Goal: Book appointment/travel/reservation

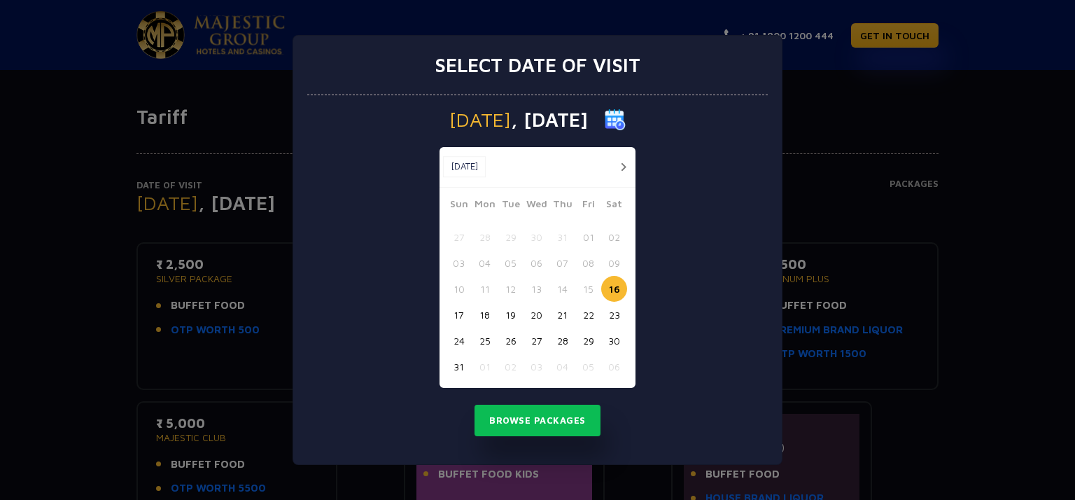
click at [626, 164] on button "button" at bounding box center [622, 166] width 17 height 17
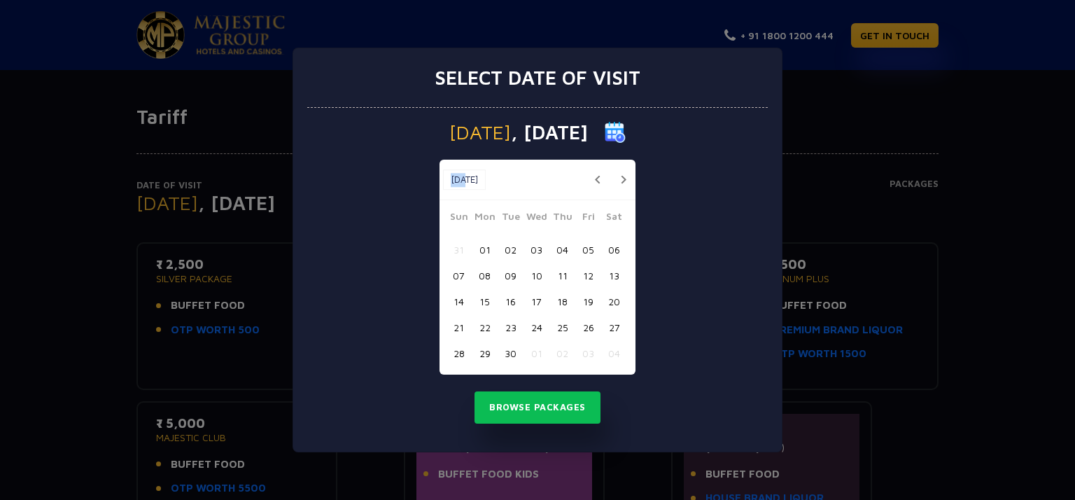
click at [626, 164] on div "[DATE] [DATE]" at bounding box center [537, 180] width 196 height 41
click at [621, 177] on button "button" at bounding box center [622, 179] width 17 height 17
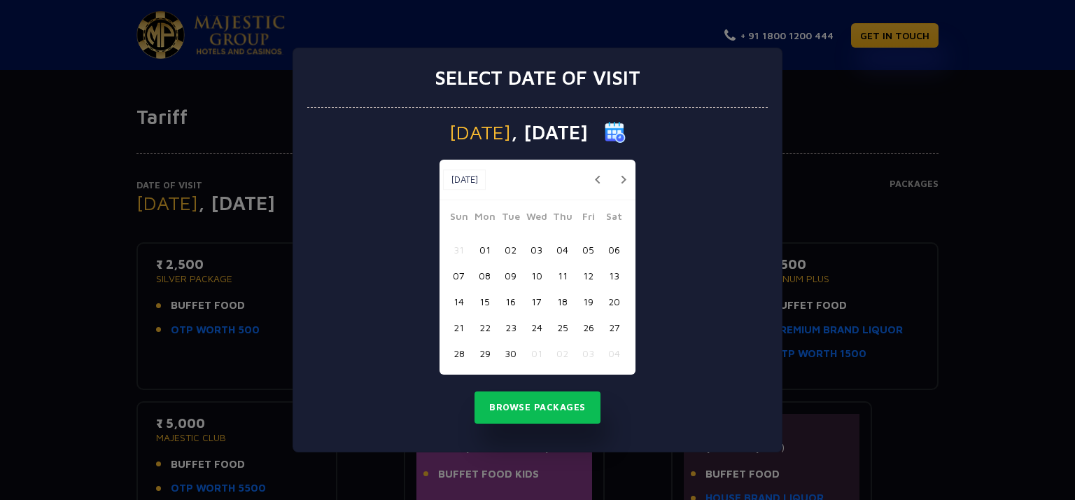
click at [621, 177] on button "button" at bounding box center [622, 179] width 17 height 17
click at [535, 297] on button "15" at bounding box center [536, 301] width 26 height 26
click at [540, 418] on button "Browse Packages" at bounding box center [537, 407] width 126 height 32
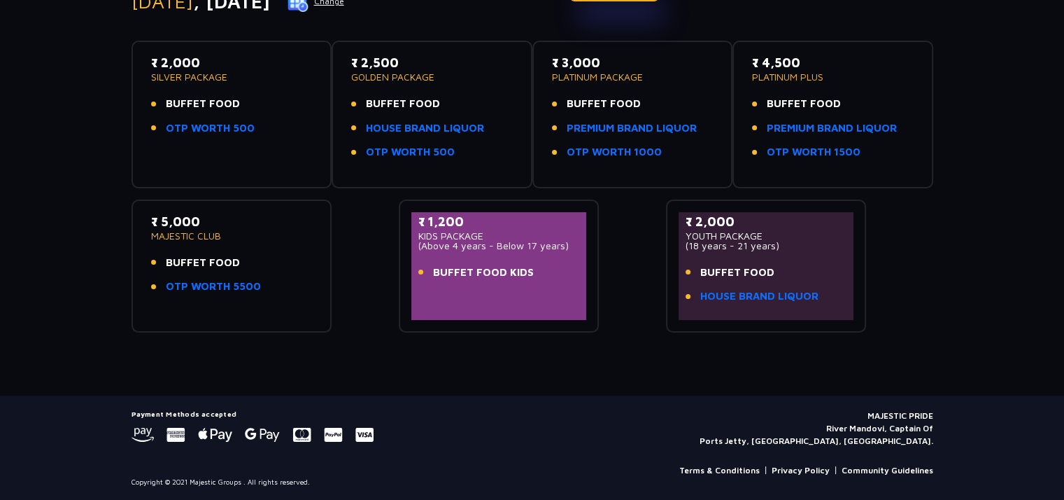
scroll to position [132, 0]
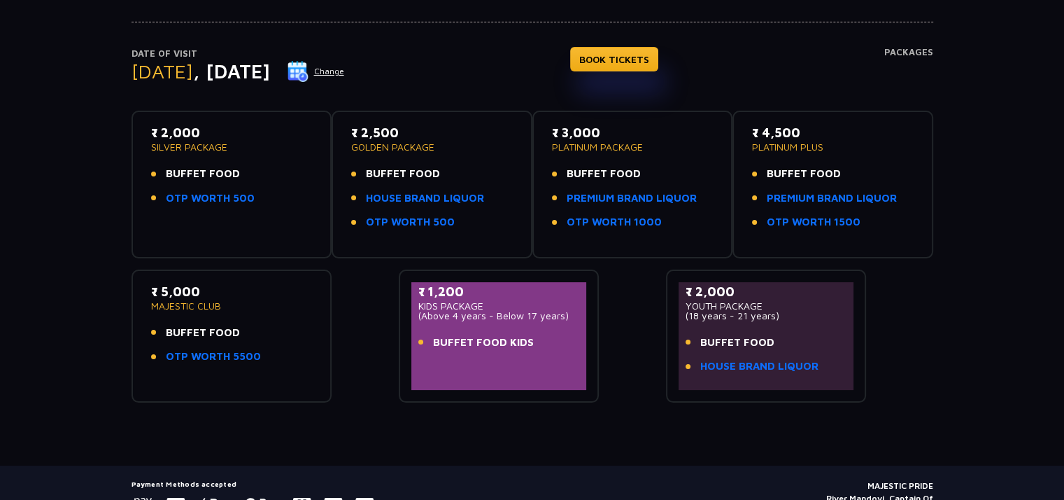
click at [232, 308] on p "MAJESTIC CLUB" at bounding box center [232, 306] width 162 height 10
click at [169, 304] on p "MAJESTIC CLUB" at bounding box center [232, 306] width 162 height 10
click at [170, 291] on p "₹ 5,000" at bounding box center [232, 291] width 162 height 19
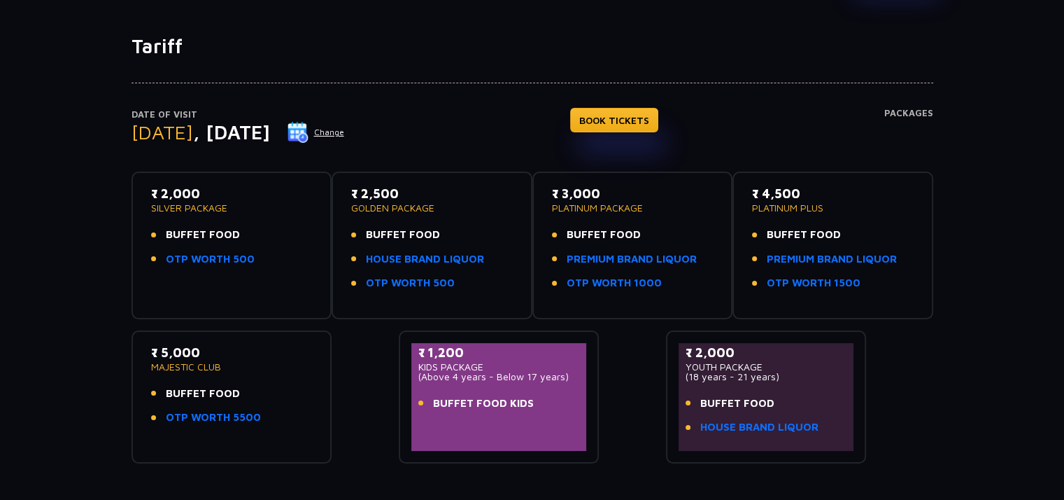
scroll to position [0, 0]
